Goal: Navigation & Orientation: Find specific page/section

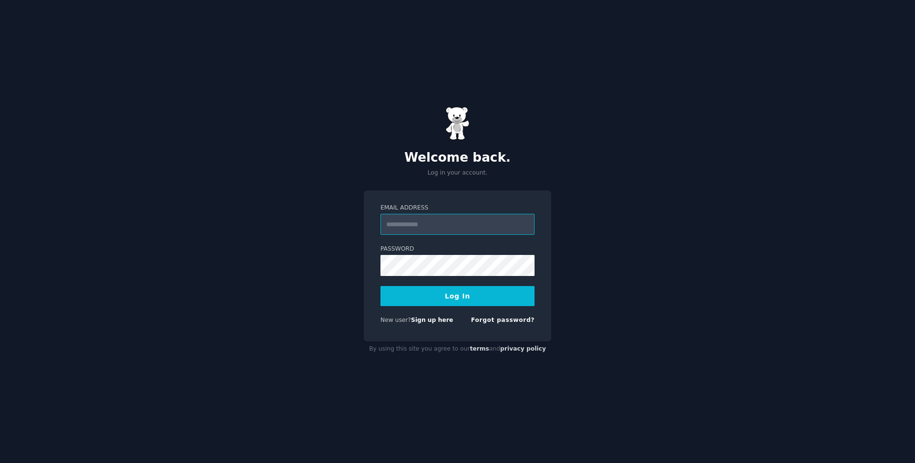
click at [419, 225] on input "Email Address" at bounding box center [457, 224] width 154 height 21
click at [630, 299] on div "Welcome back. Log in your account. Email Address Password Log In New user? Sign…" at bounding box center [457, 231] width 915 height 463
click at [459, 223] on input "Email Address" at bounding box center [457, 224] width 154 height 21
click at [470, 235] on input "Email Address" at bounding box center [457, 224] width 154 height 21
type input "**********"
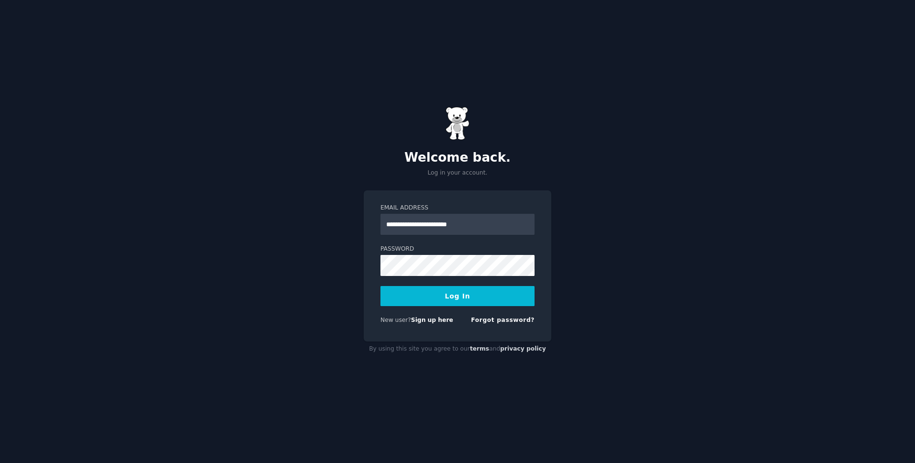
click at [484, 295] on button "Log In" at bounding box center [457, 296] width 154 height 20
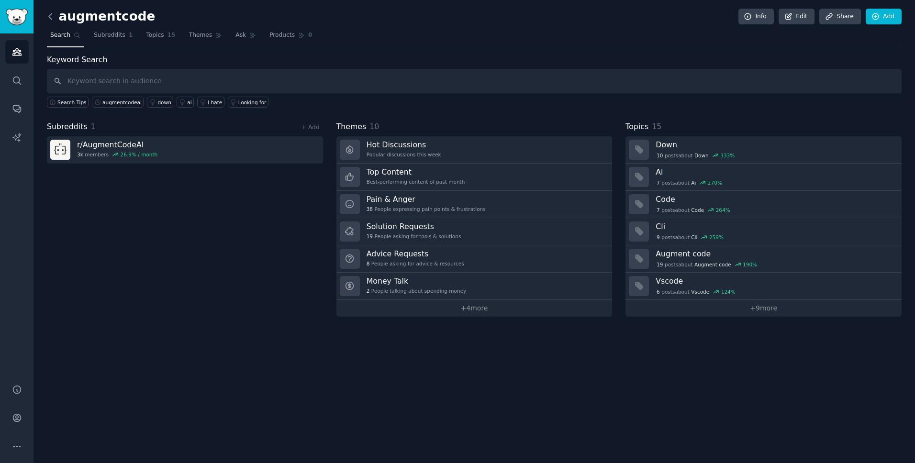
click at [52, 14] on icon at bounding box center [50, 16] width 10 height 10
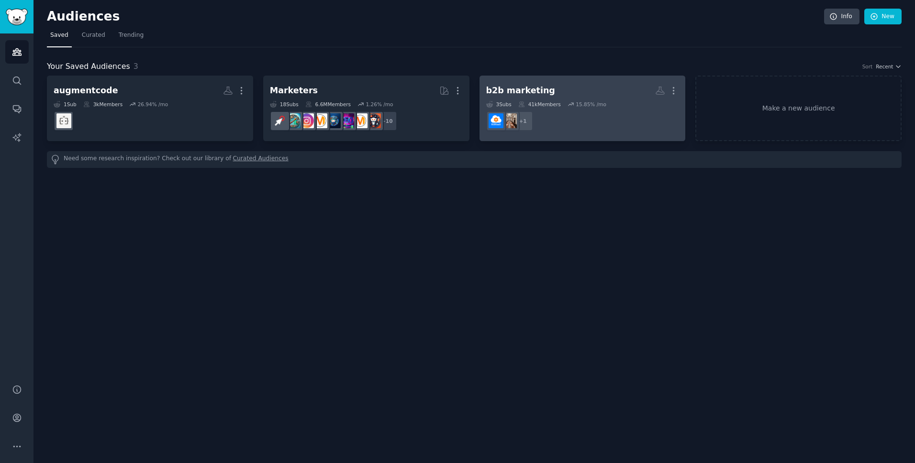
click at [553, 88] on h2 "b2b marketing More" at bounding box center [582, 90] width 193 height 17
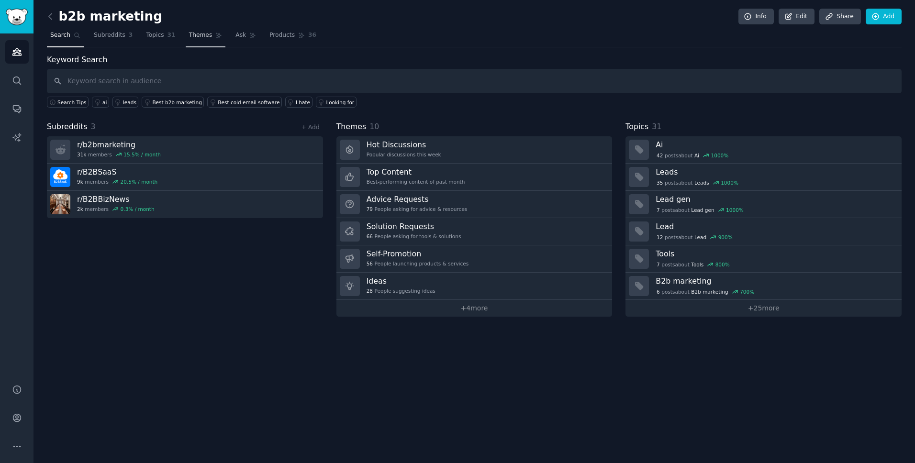
click at [204, 39] on span "Themes" at bounding box center [200, 35] width 23 height 9
